Goal: Find specific page/section: Find specific page/section

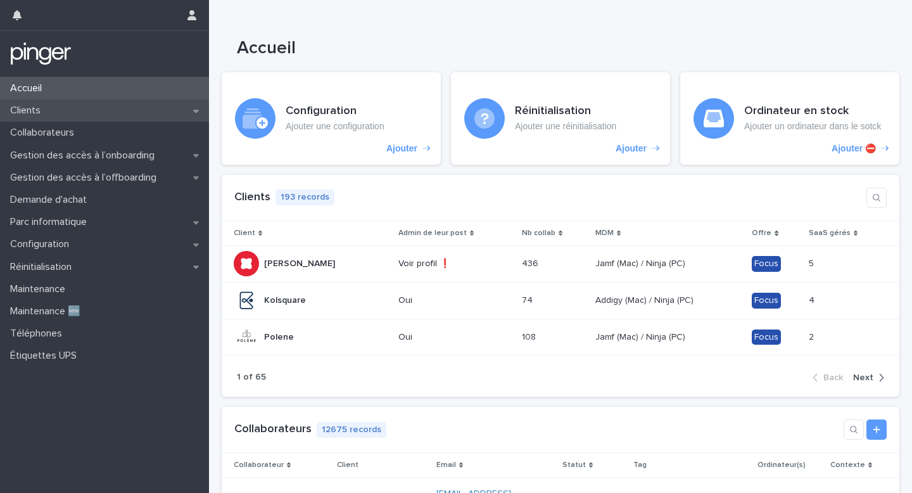
click at [142, 106] on div "Clients" at bounding box center [104, 110] width 209 height 22
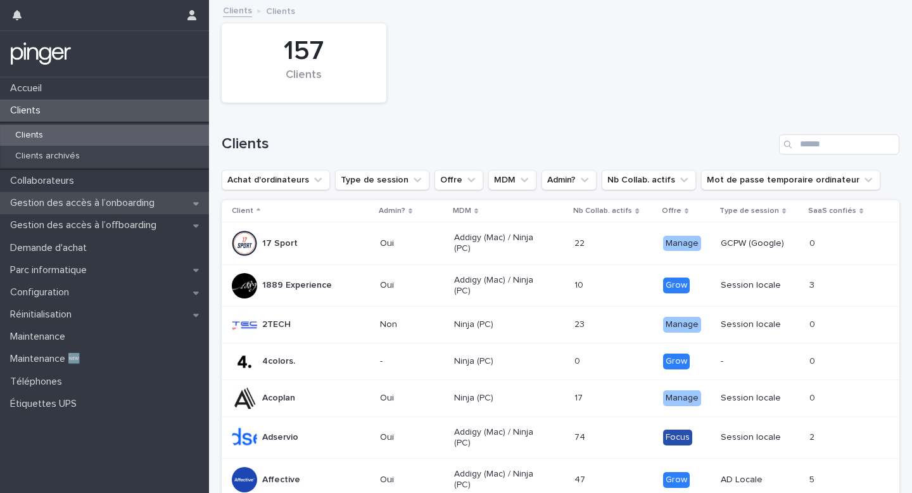
click at [135, 203] on p "Gestion des accès à l’onboarding" at bounding box center [85, 203] width 160 height 12
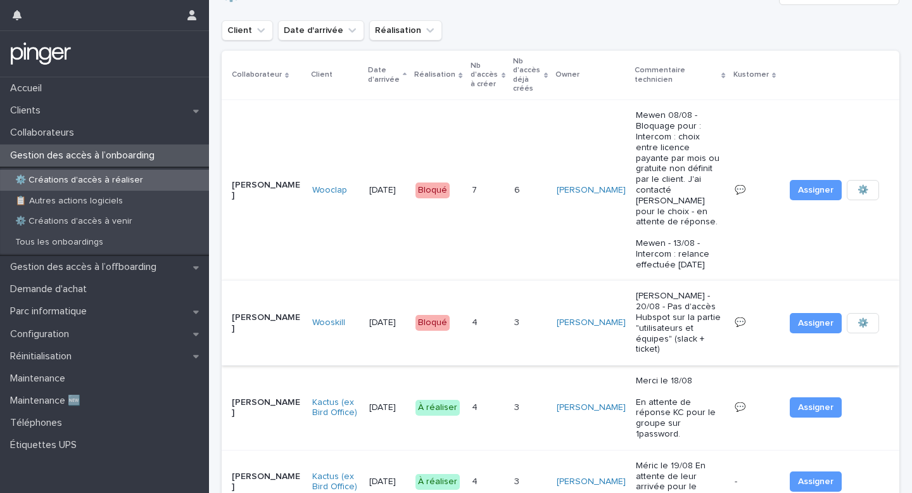
scroll to position [41, 0]
click at [449, 310] on div "Bloqué" at bounding box center [438, 323] width 46 height 26
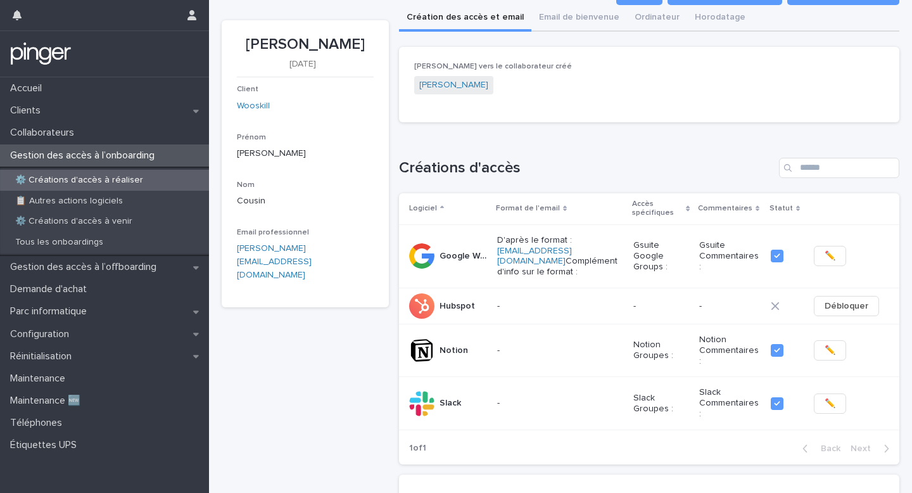
scroll to position [50, 0]
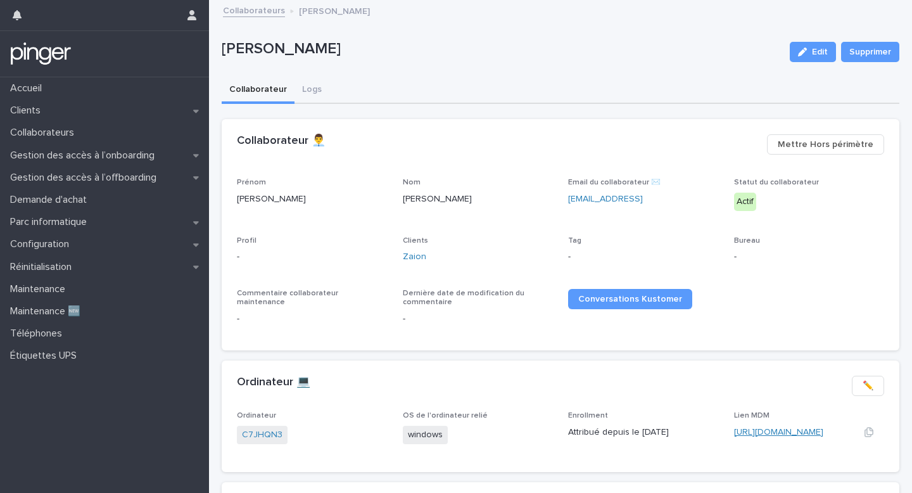
click at [767, 434] on link "[URL][DOMAIN_NAME]" at bounding box center [778, 431] width 89 height 9
